Goal: Task Accomplishment & Management: Use online tool/utility

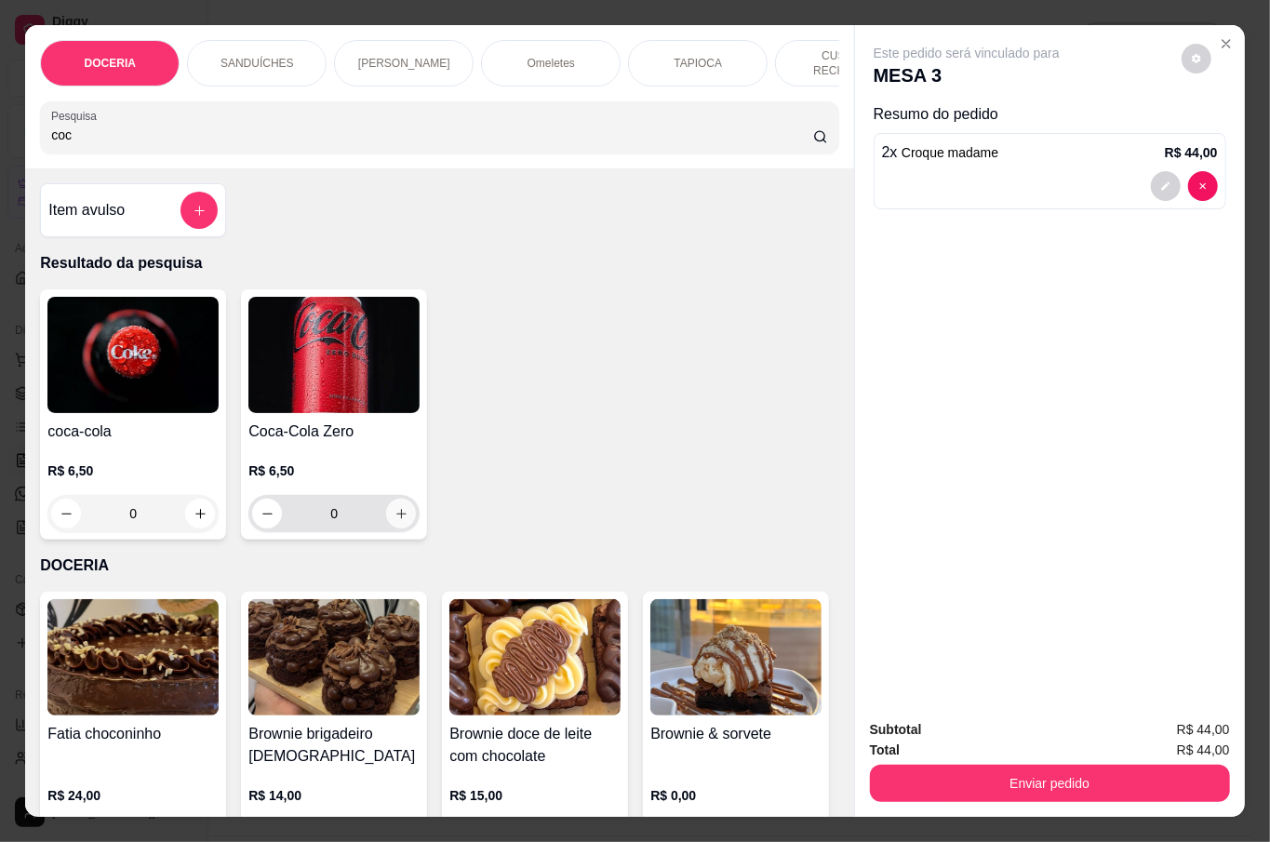
type input "coc"
click at [394, 507] on icon "increase-product-quantity" at bounding box center [401, 514] width 14 height 14
type input "1"
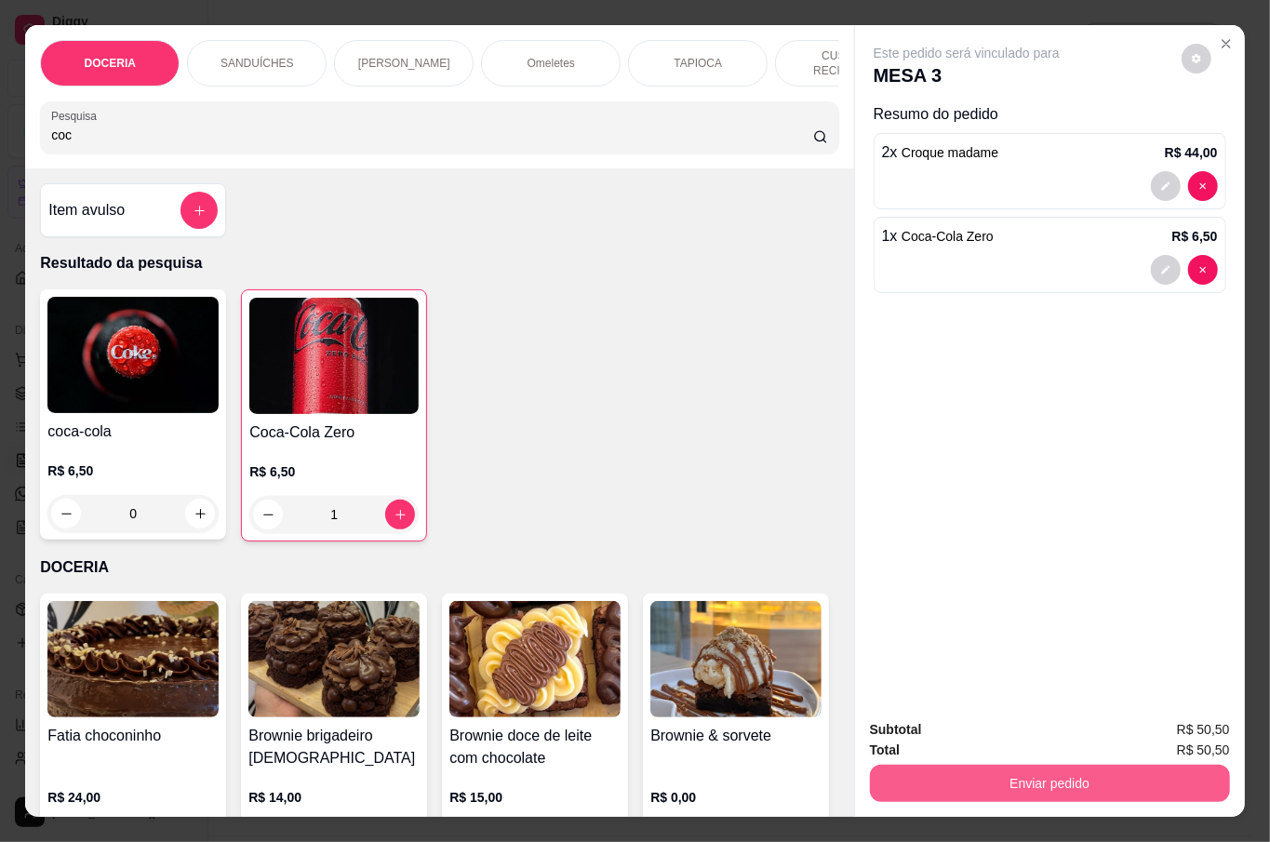
click at [1161, 775] on button "Enviar pedido" at bounding box center [1050, 783] width 360 height 37
click at [951, 718] on button "Não registrar e enviar pedido" at bounding box center [985, 728] width 193 height 35
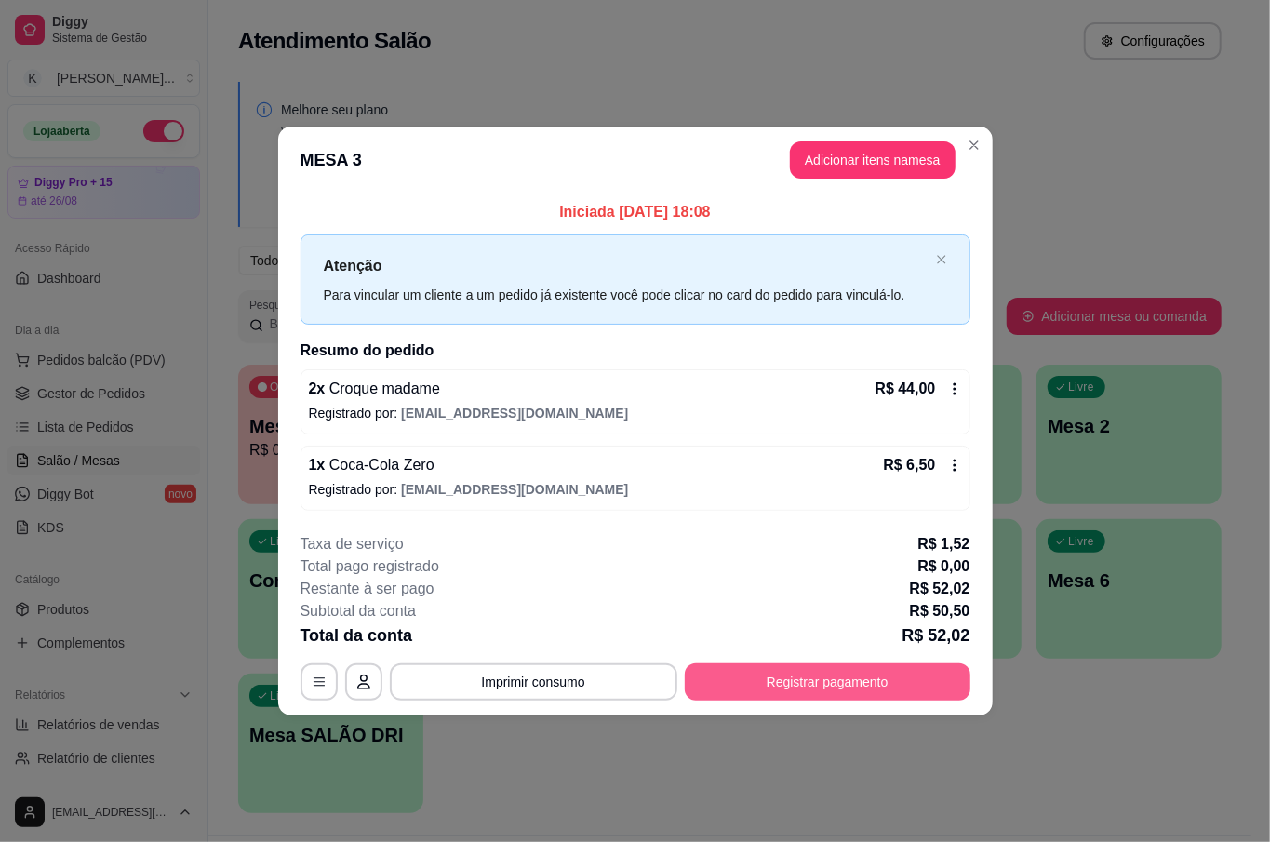
click at [927, 686] on button "Registrar pagamento" at bounding box center [828, 681] width 286 height 37
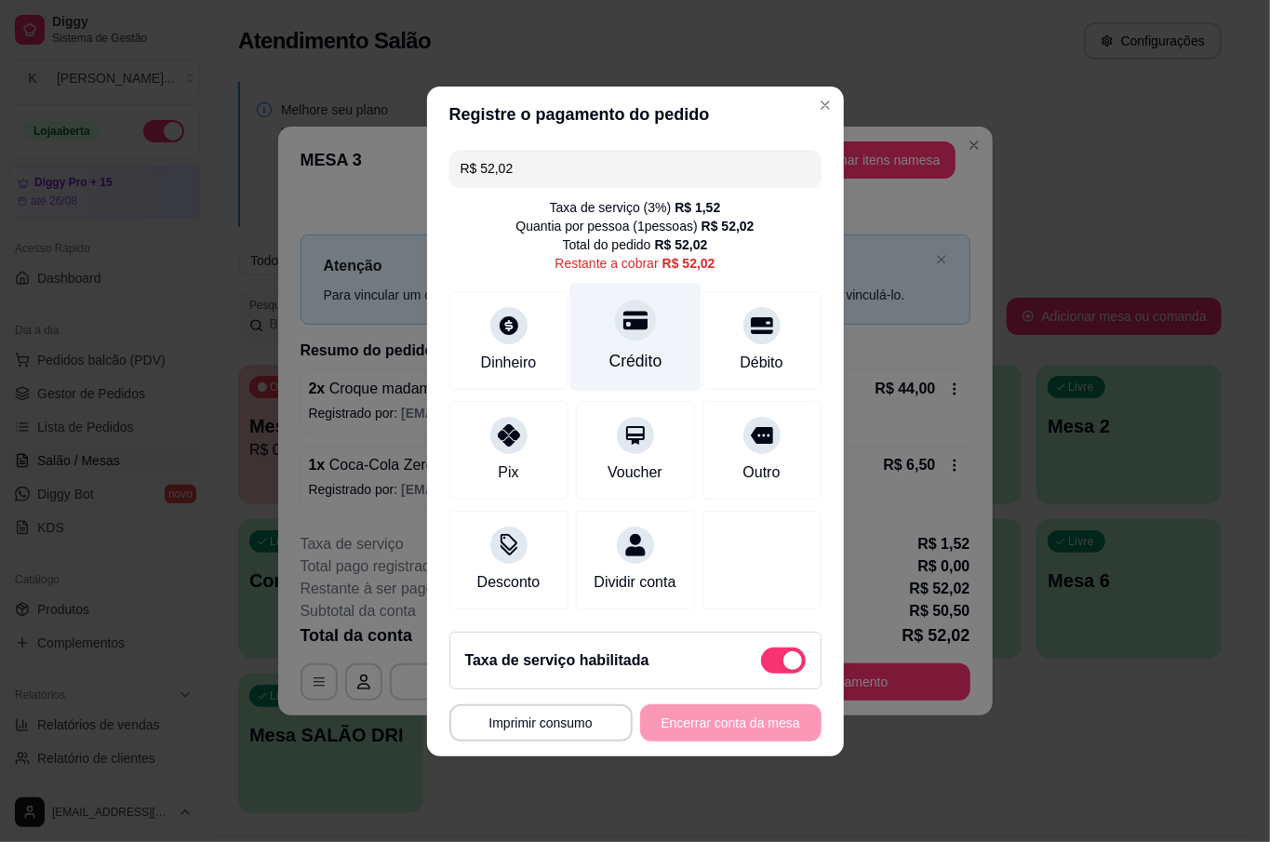
click at [633, 316] on icon at bounding box center [634, 320] width 24 height 19
type input "R$ 0,00"
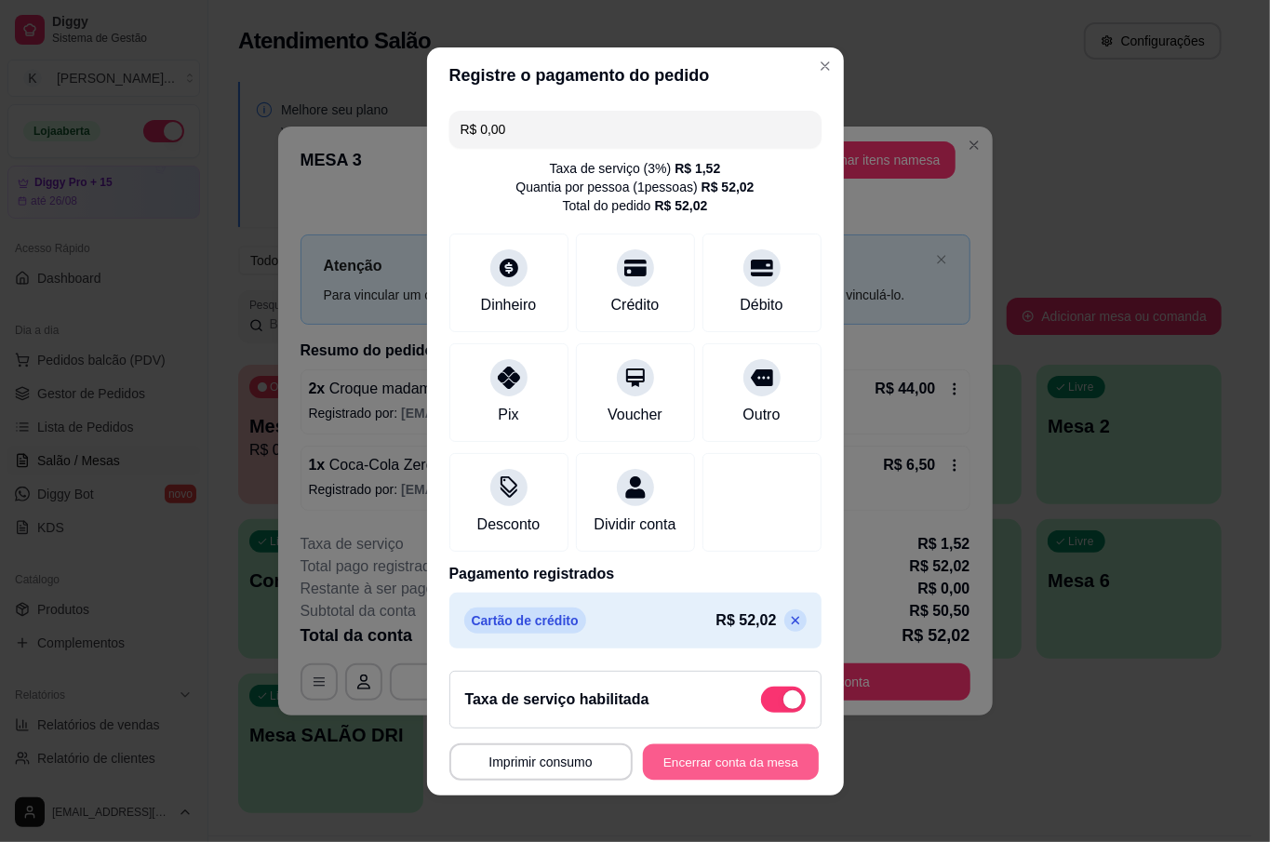
click at [771, 772] on button "Encerrar conta da mesa" at bounding box center [731, 761] width 176 height 36
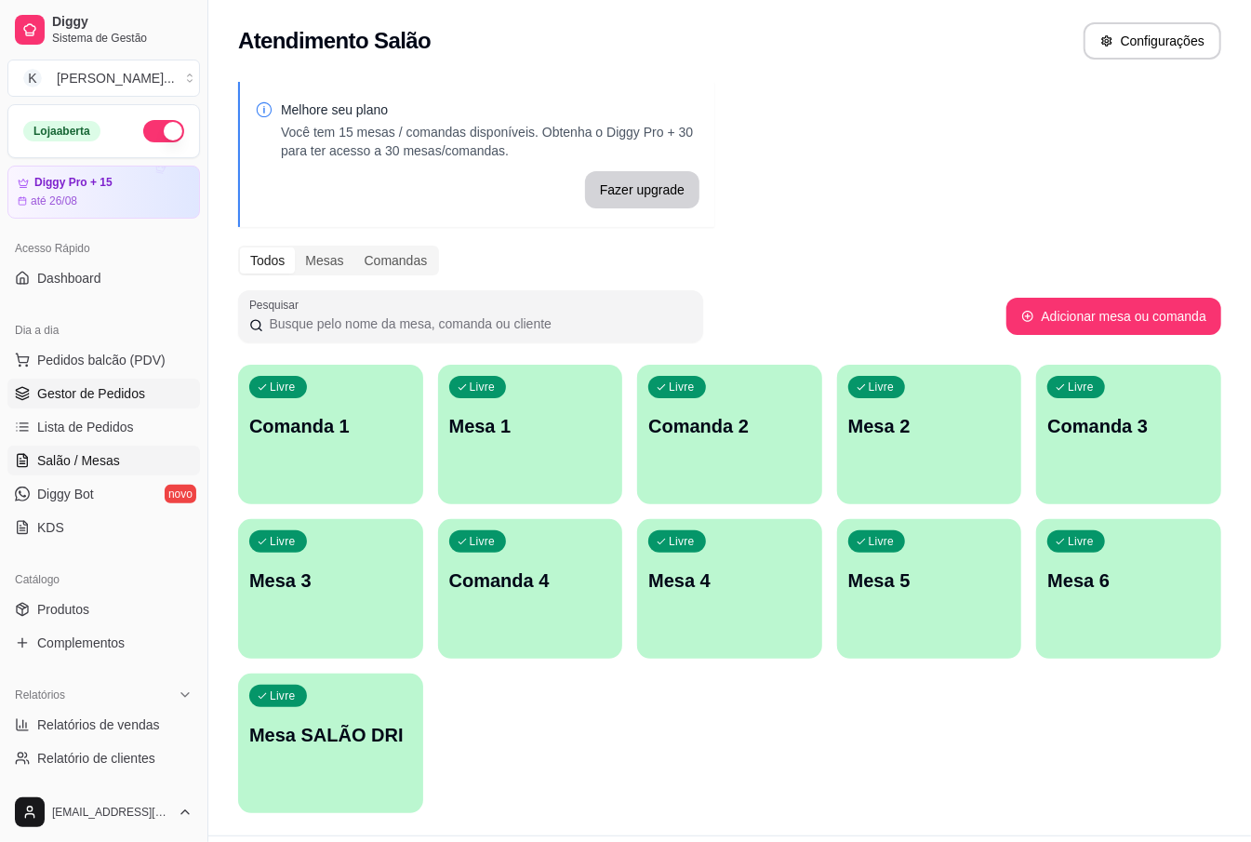
click at [130, 392] on span "Gestor de Pedidos" at bounding box center [91, 393] width 108 height 19
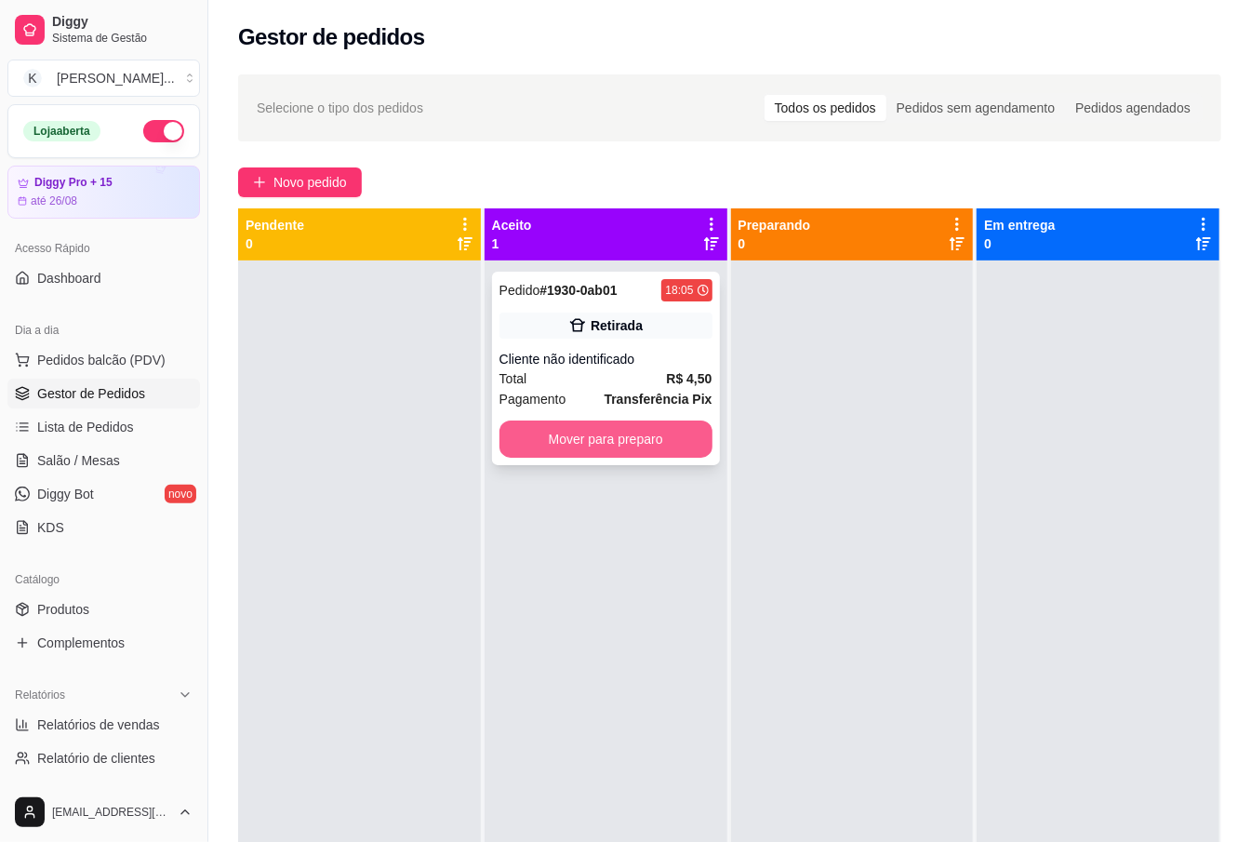
click at [648, 443] on button "Mover para preparo" at bounding box center [606, 438] width 213 height 37
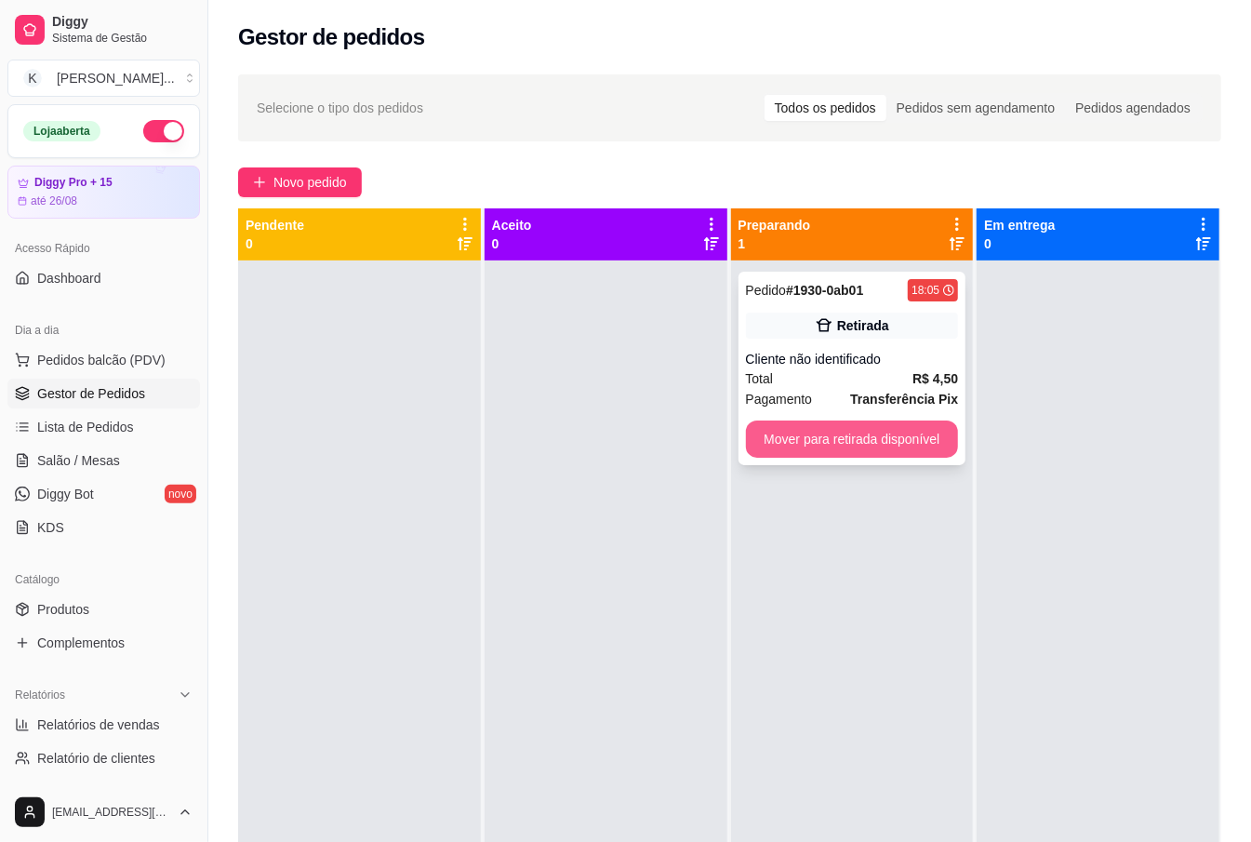
click at [785, 440] on button "Mover para retirada disponível" at bounding box center [852, 438] width 213 height 37
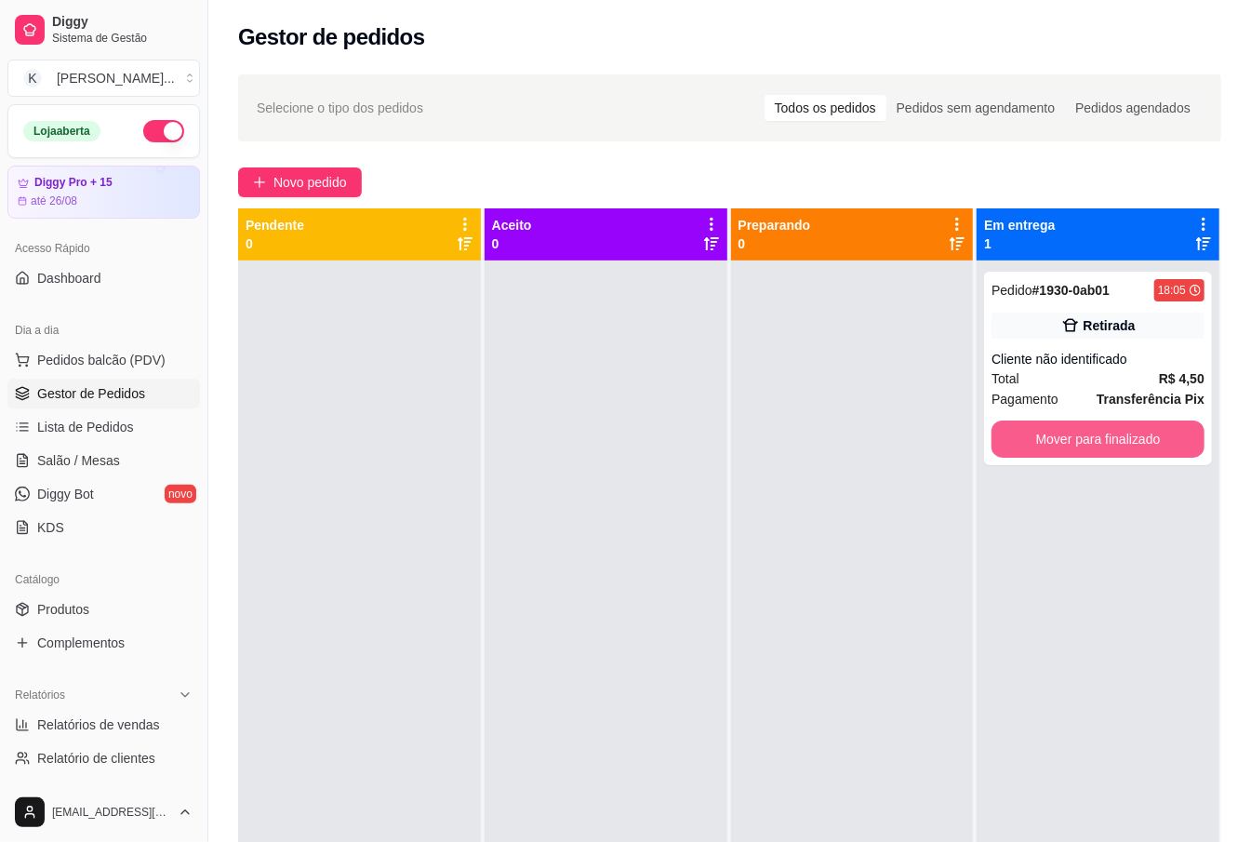
click at [1042, 426] on button "Mover para finalizado" at bounding box center [1098, 438] width 213 height 37
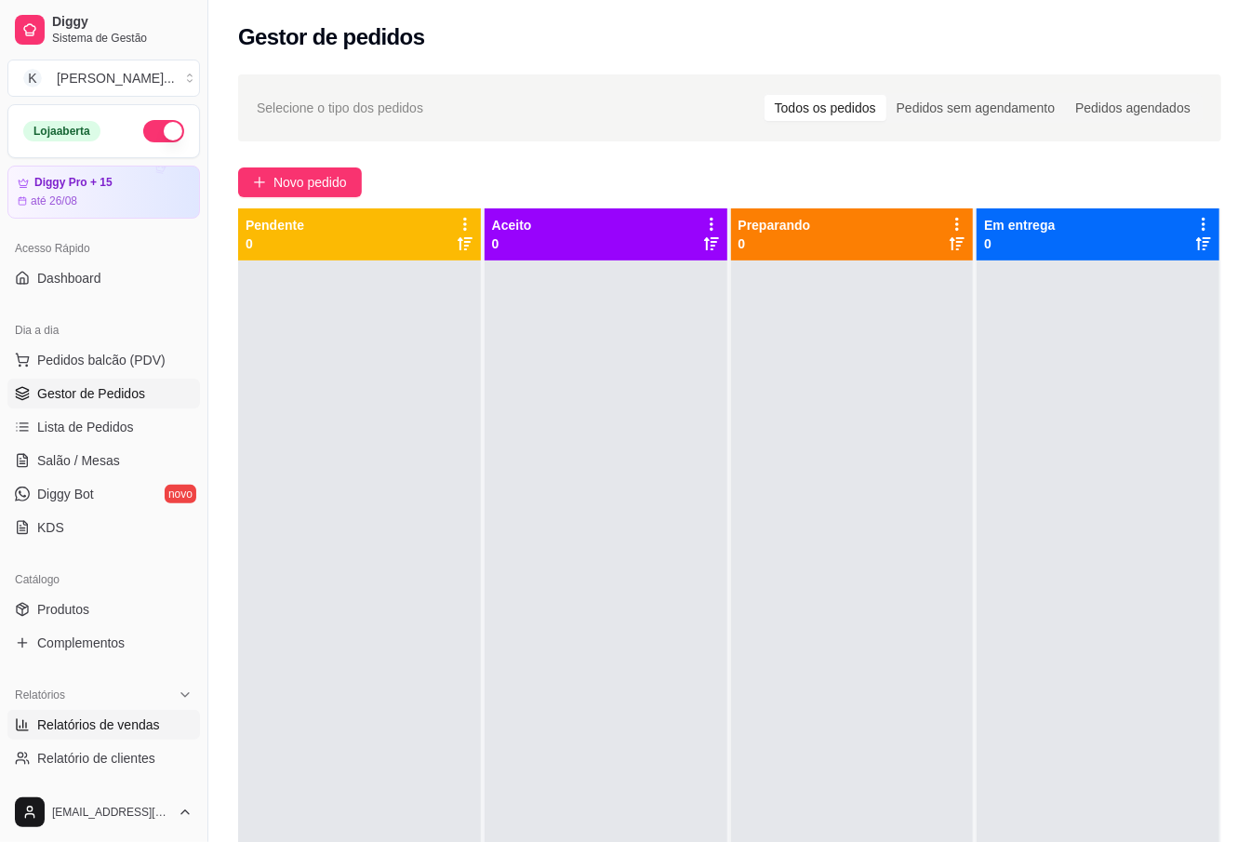
click at [153, 722] on span "Relatórios de vendas" at bounding box center [98, 724] width 123 height 19
select select "ALL"
select select "0"
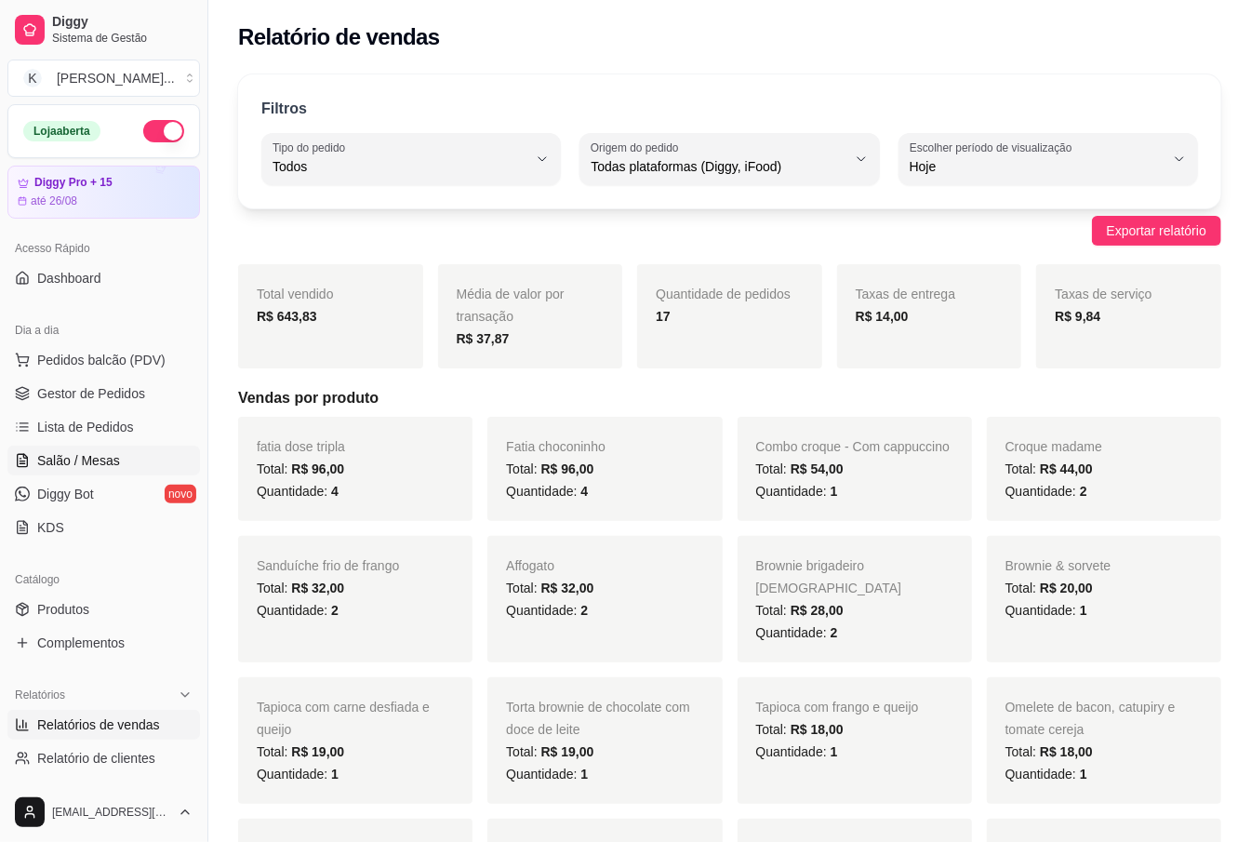
click at [93, 459] on span "Salão / Mesas" at bounding box center [78, 460] width 83 height 19
